Goal: Communication & Community: Answer question/provide support

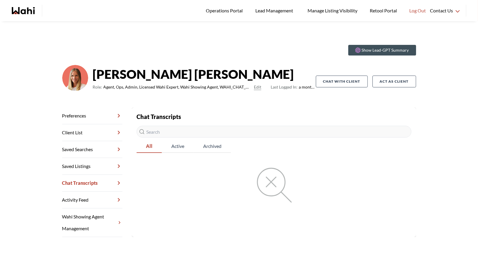
click at [77, 181] on link "Chat Transcripts" at bounding box center [92, 183] width 60 height 17
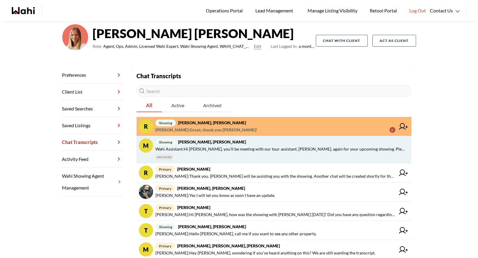
scroll to position [43, 0]
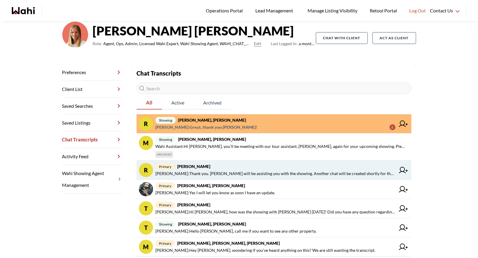
click at [224, 169] on span "primary [PERSON_NAME]" at bounding box center [275, 166] width 240 height 7
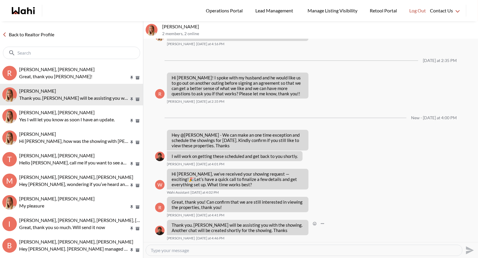
scroll to position [671, 0]
click at [19, 33] on link "Back to Realtor Profile" at bounding box center [28, 35] width 57 height 8
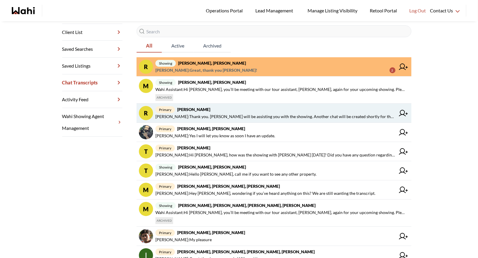
scroll to position [116, 0]
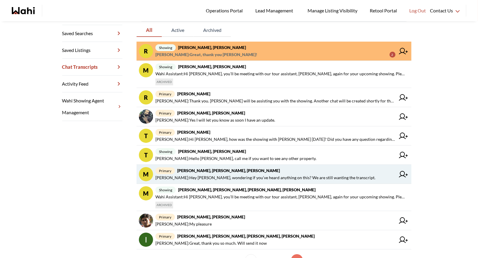
click at [204, 172] on span "primary [PERSON_NAME], [PERSON_NAME], [PERSON_NAME]" at bounding box center [275, 170] width 240 height 7
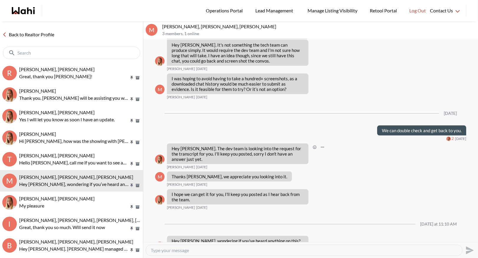
scroll to position [638, 0]
click at [164, 250] on textarea "Type your message" at bounding box center [304, 250] width 307 height 6
type textarea "Hi [PERSON_NAME] - screenshots would be your best bet. Our chats are not set up…"
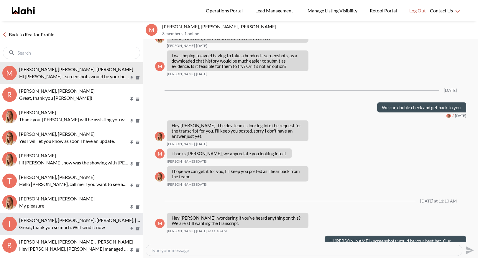
scroll to position [660, 0]
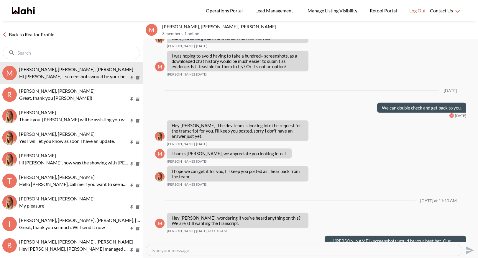
click at [21, 34] on link "Back to Realtor Profile" at bounding box center [28, 35] width 57 height 8
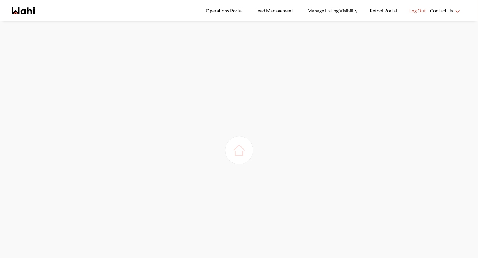
click at [21, 34] on div at bounding box center [239, 150] width 478 height 258
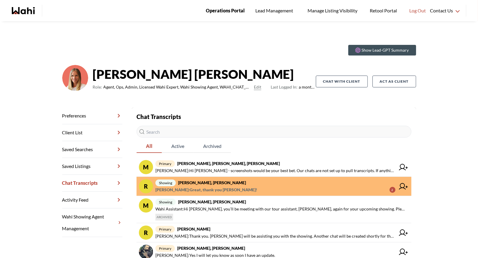
click at [233, 18] on link "Operations Portal" at bounding box center [225, 10] width 47 height 21
